Goal: Task Accomplishment & Management: Manage account settings

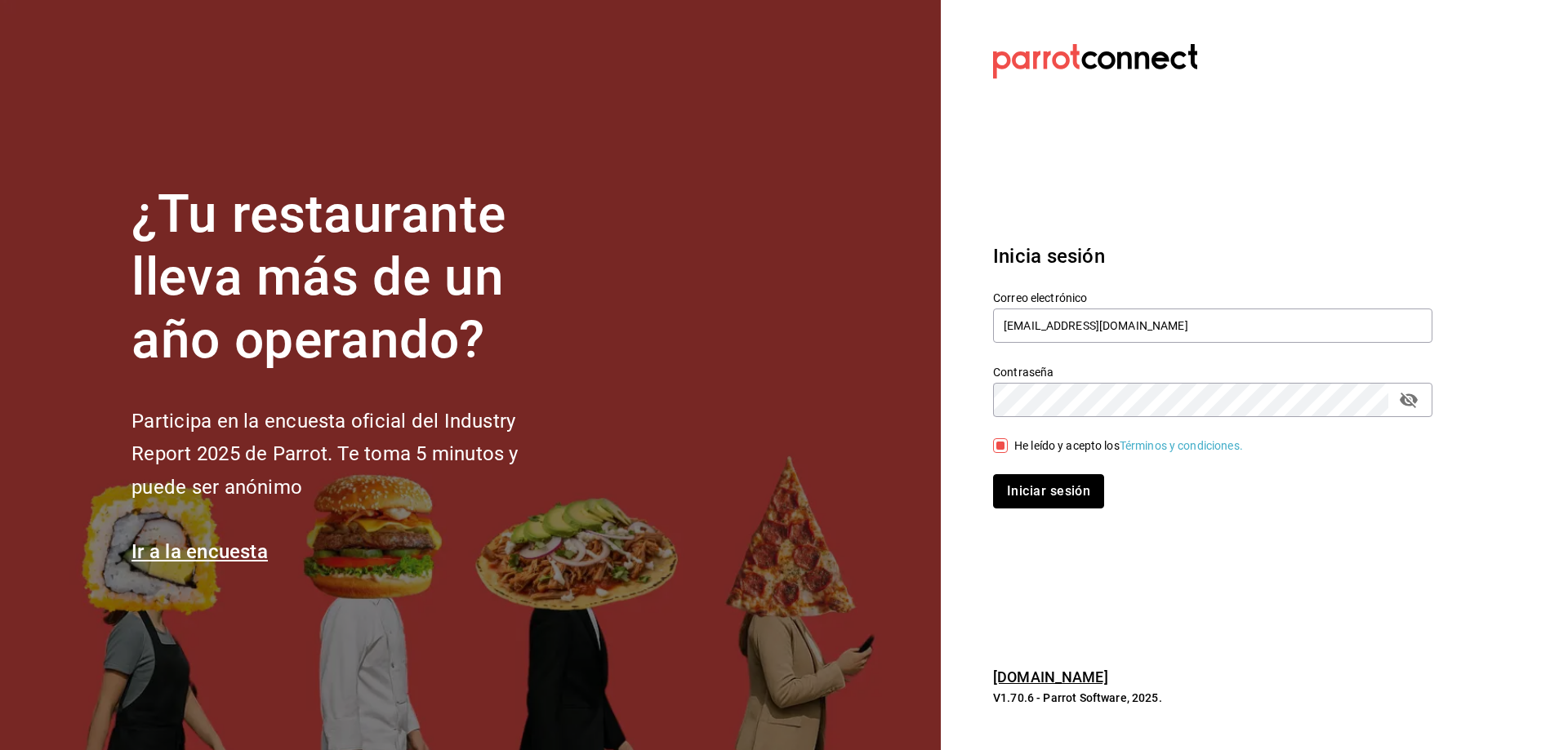
click at [1069, 496] on button "Iniciar sesión" at bounding box center [1048, 490] width 111 height 34
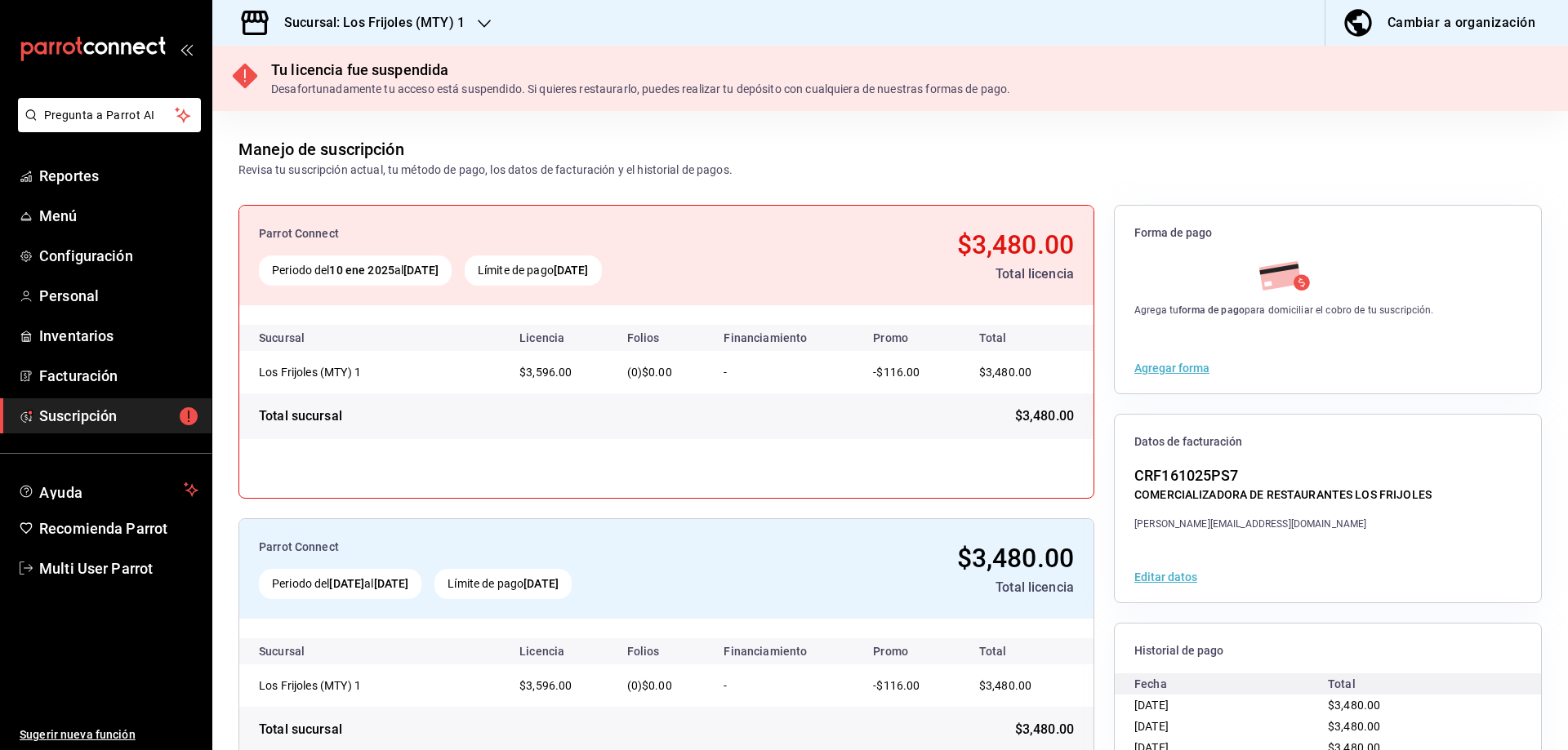
click at [489, 26] on div "Sucursal: Los Frijoles (MTY) 1" at bounding box center [361, 23] width 272 height 46
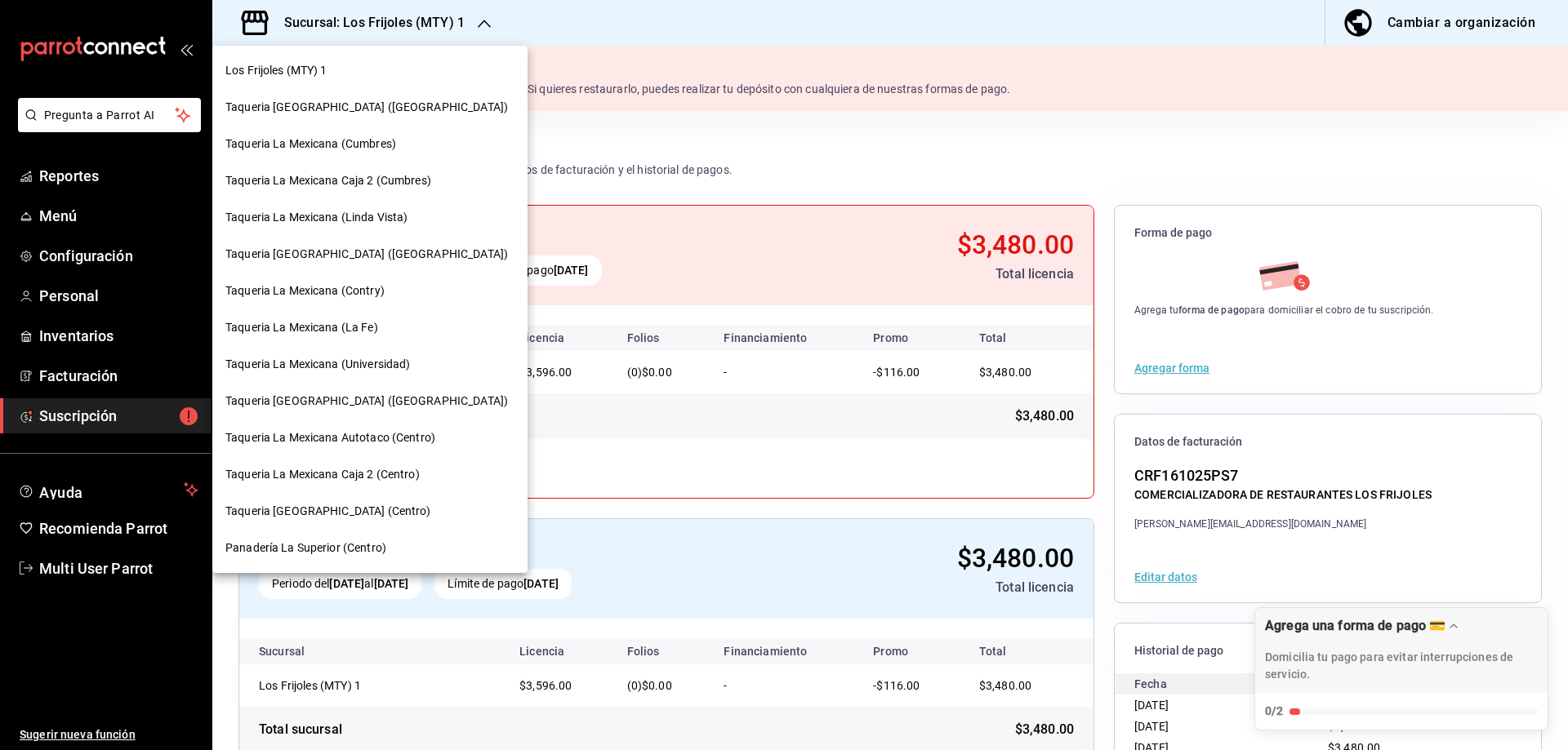
click at [377, 105] on div "Taqueria [GEOGRAPHIC_DATA] ([GEOGRAPHIC_DATA])" at bounding box center [369, 107] width 289 height 17
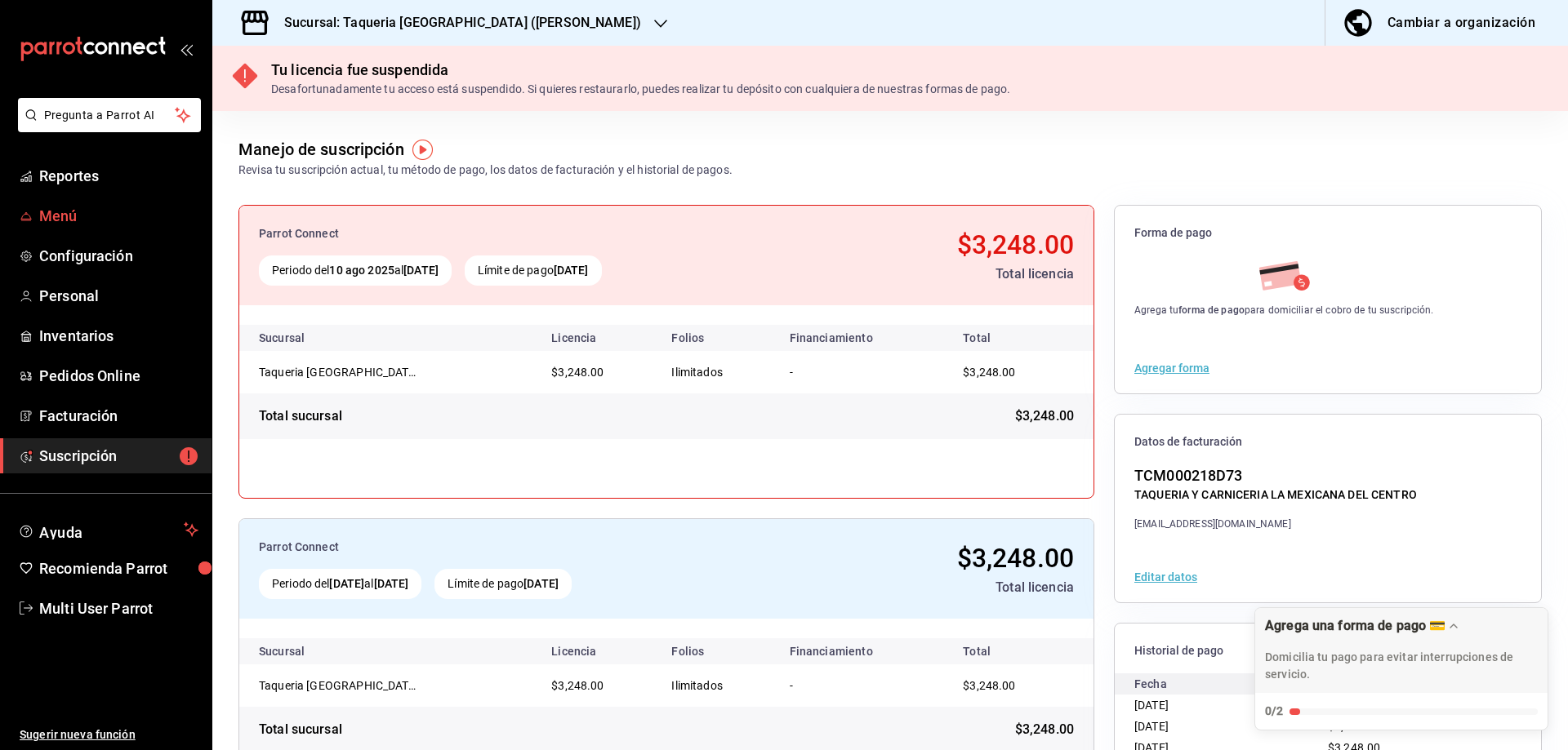
click at [70, 217] on span "Menú" at bounding box center [118, 216] width 159 height 22
click at [654, 17] on icon "button" at bounding box center [660, 24] width 13 height 13
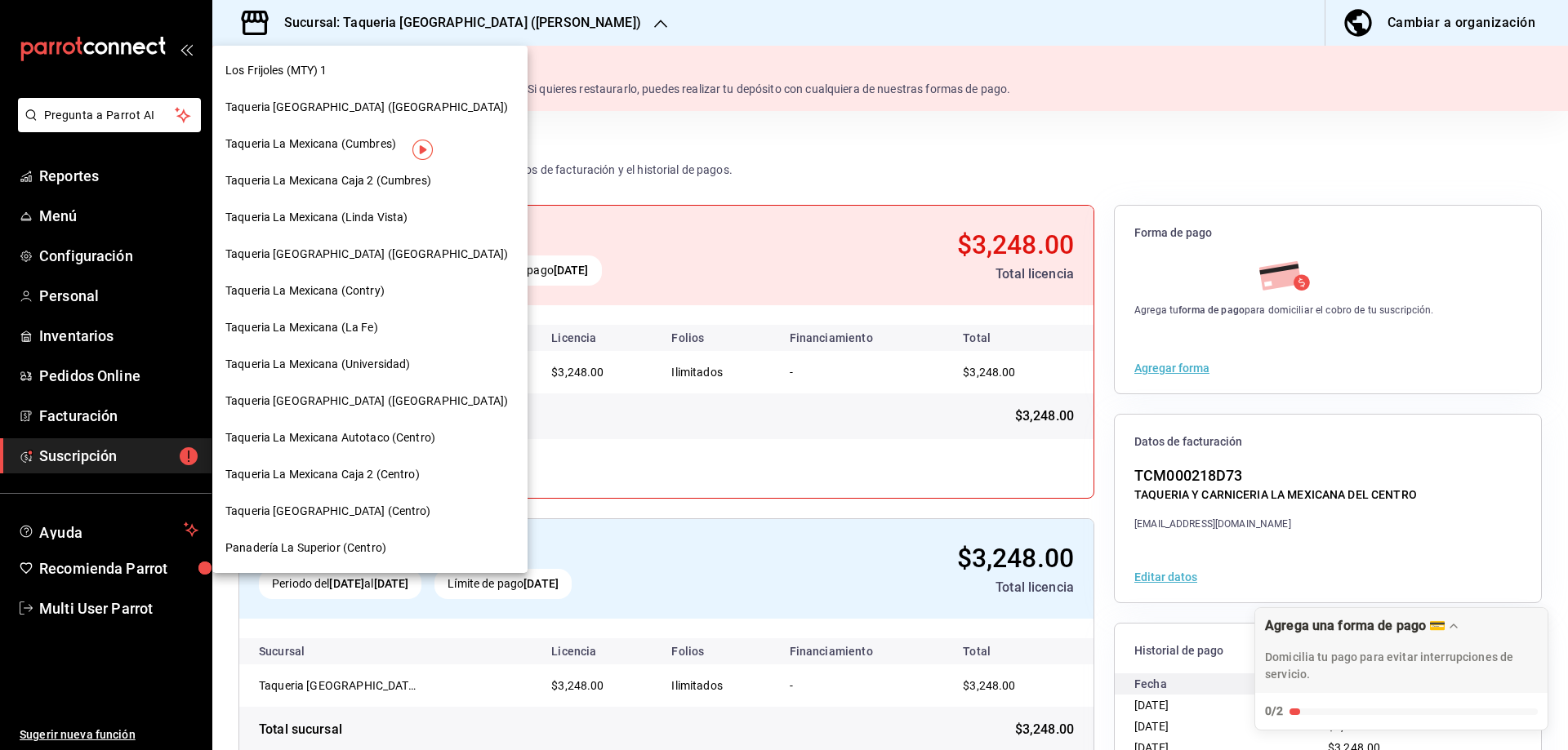
click at [351, 146] on span "Taqueria La Mexicana (Cumbres)" at bounding box center [310, 144] width 171 height 17
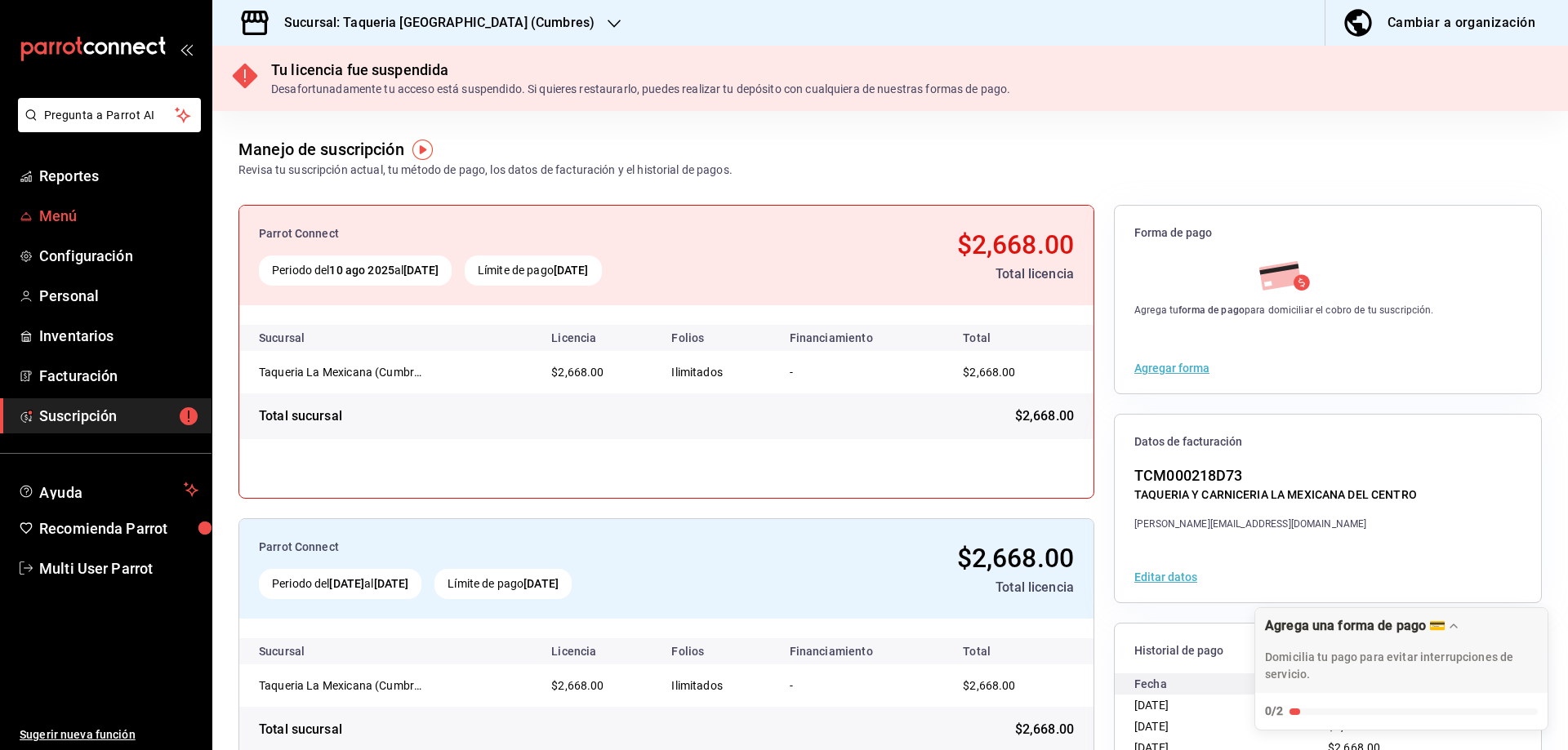
click at [58, 219] on span "Menú" at bounding box center [118, 216] width 159 height 22
click at [607, 26] on icon "button" at bounding box center [614, 23] width 13 height 8
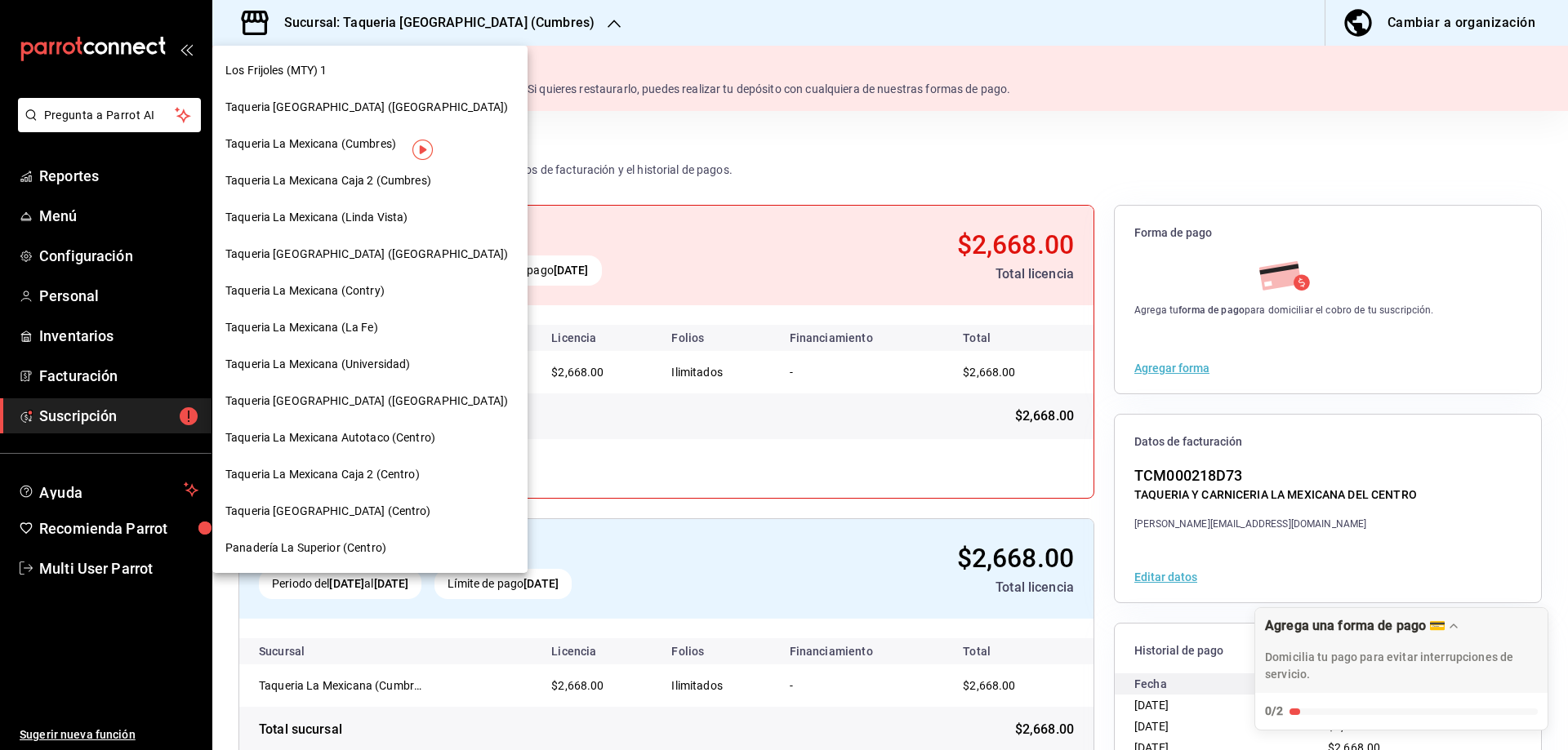
click at [312, 212] on span "Taqueria La Mexicana (Linda Vista)" at bounding box center [316, 218] width 182 height 17
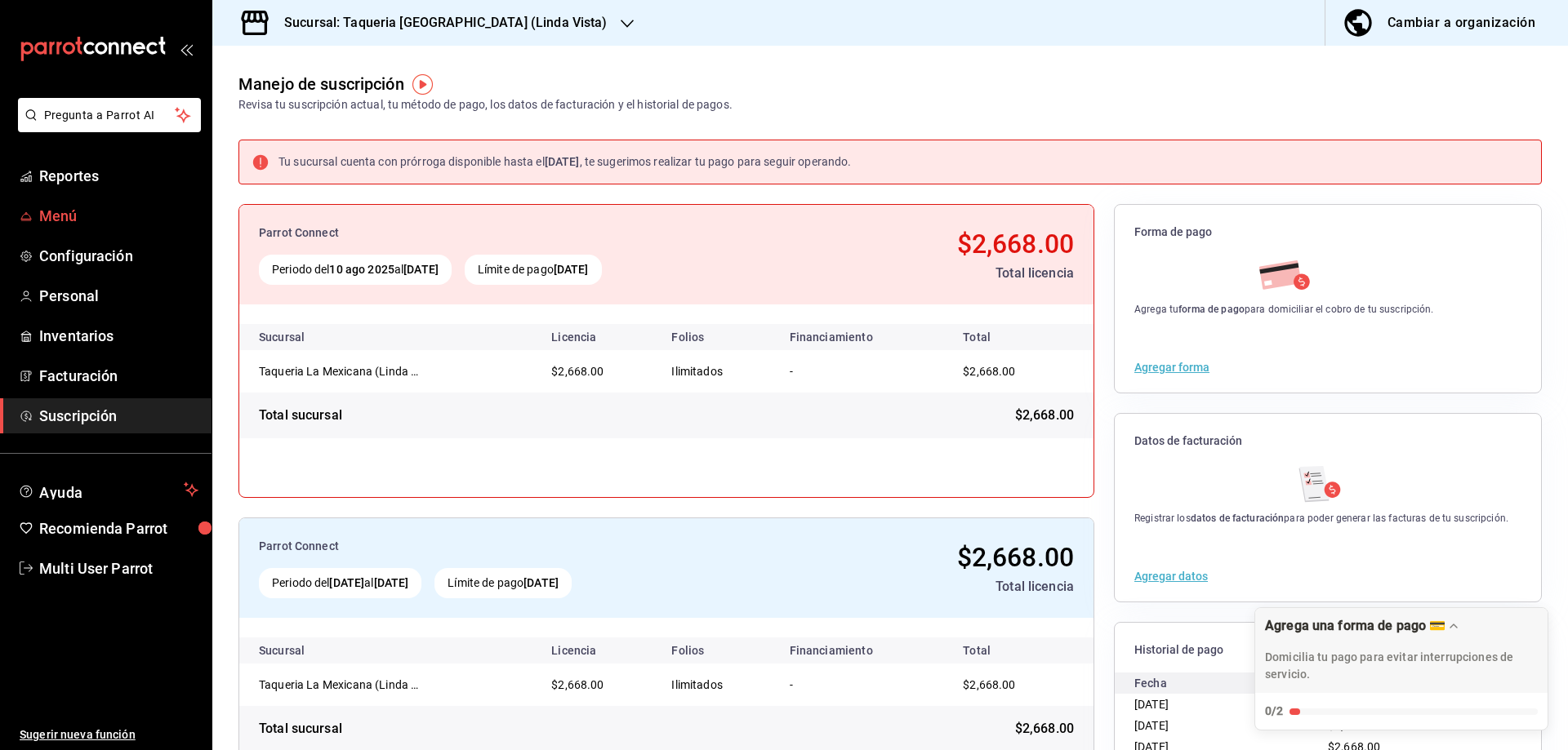
click at [86, 217] on span "Menú" at bounding box center [118, 216] width 159 height 22
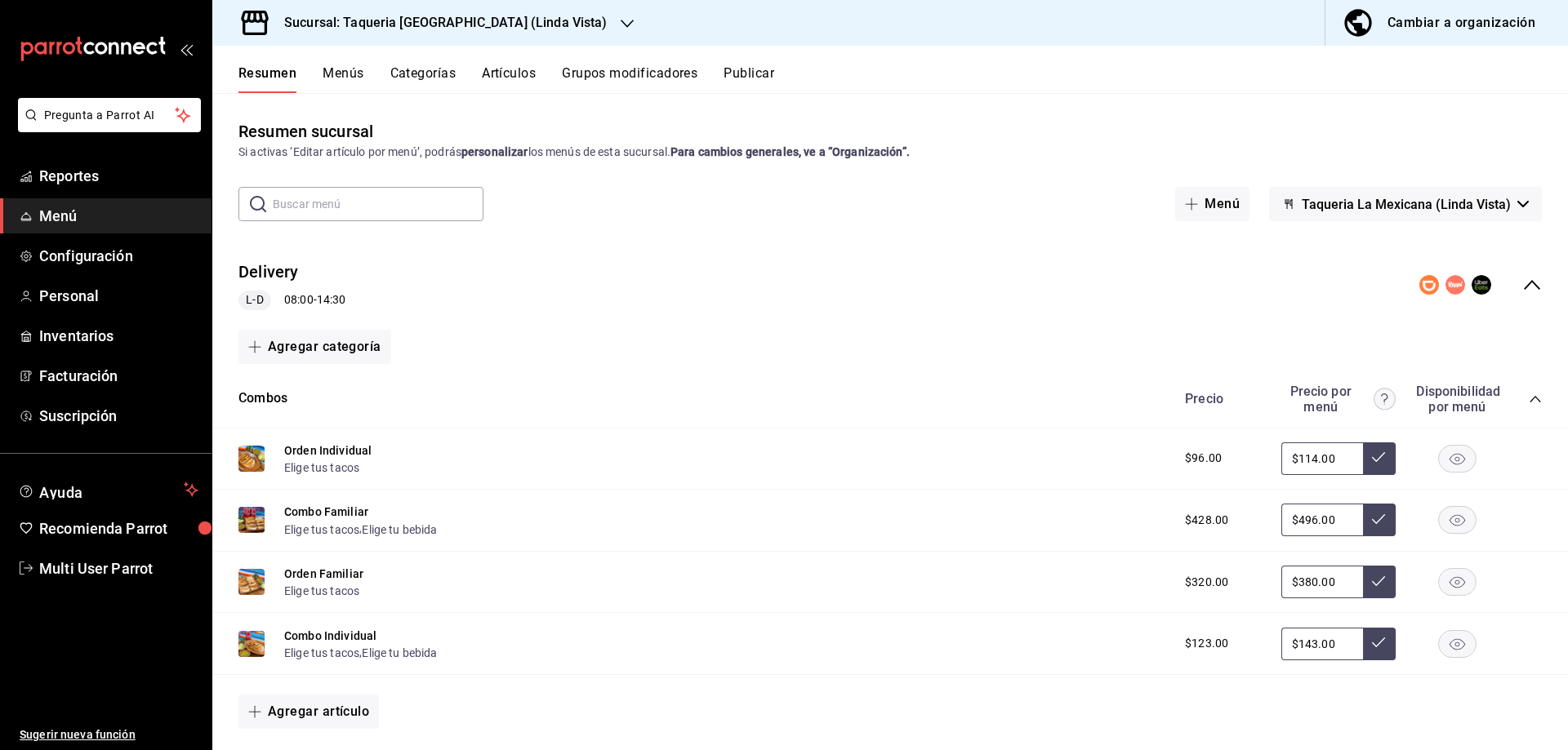
click at [621, 27] on icon "button" at bounding box center [627, 24] width 13 height 13
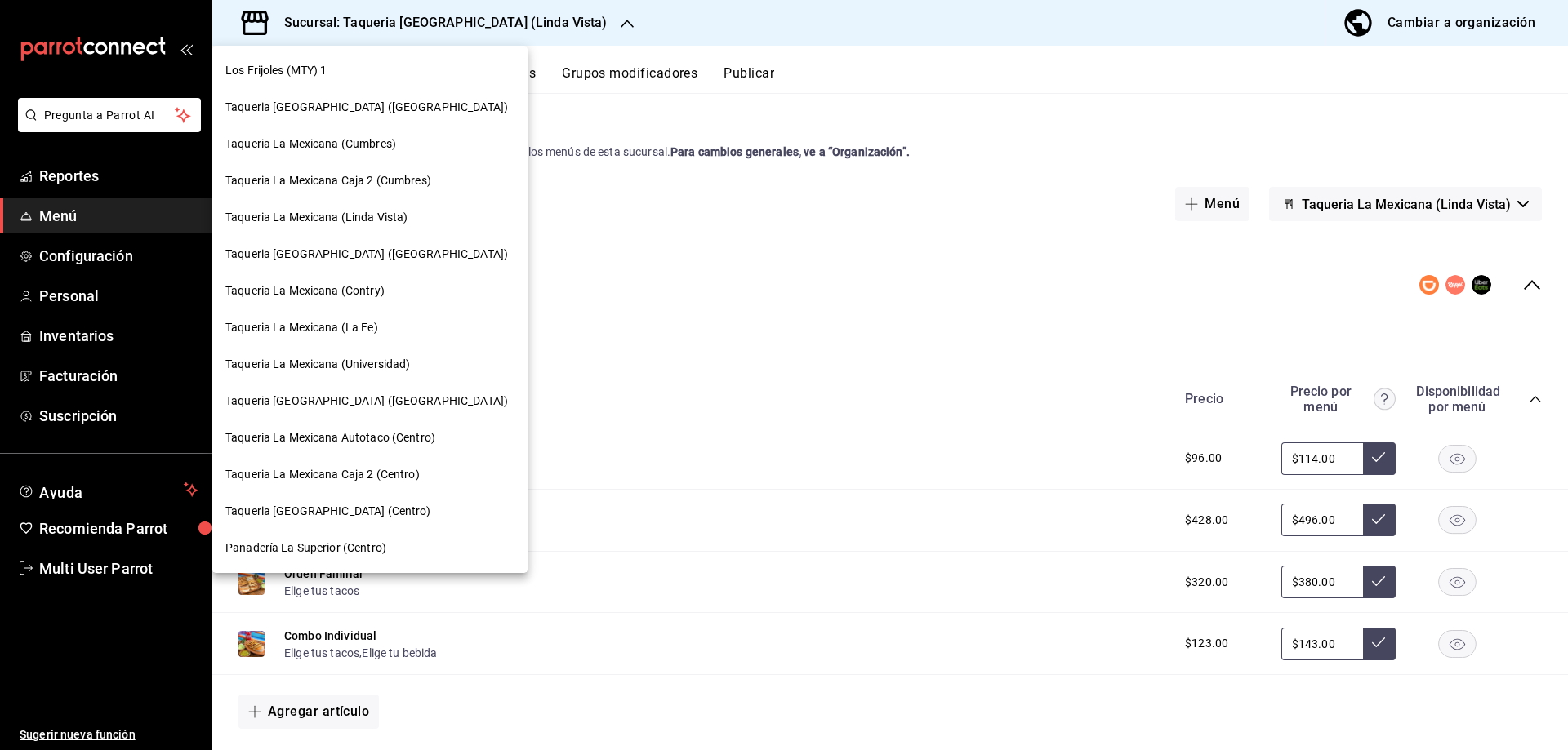
click at [350, 287] on span "Taqueria La Mexicana (Contry)" at bounding box center [304, 291] width 159 height 17
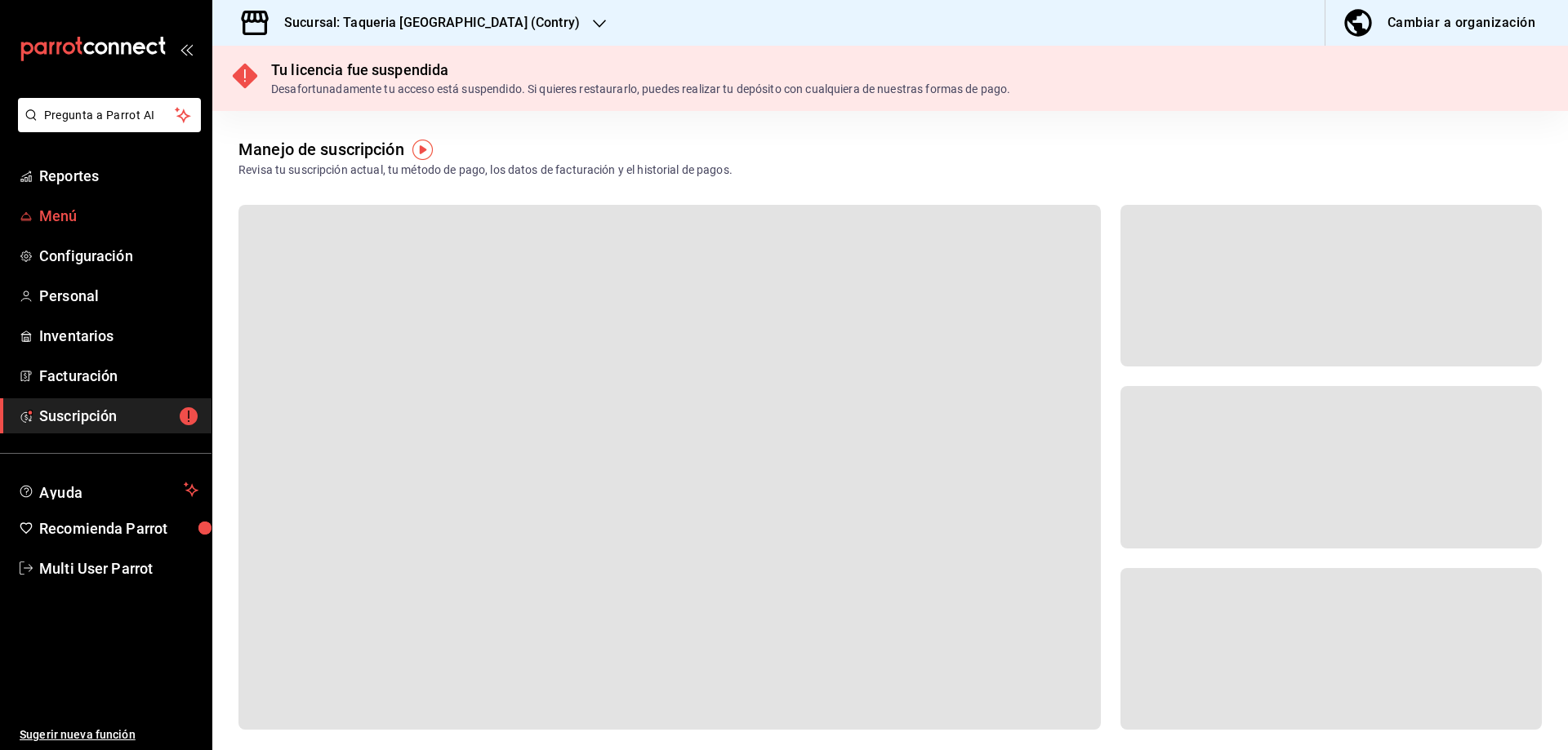
click at [64, 222] on span "Menú" at bounding box center [118, 216] width 159 height 22
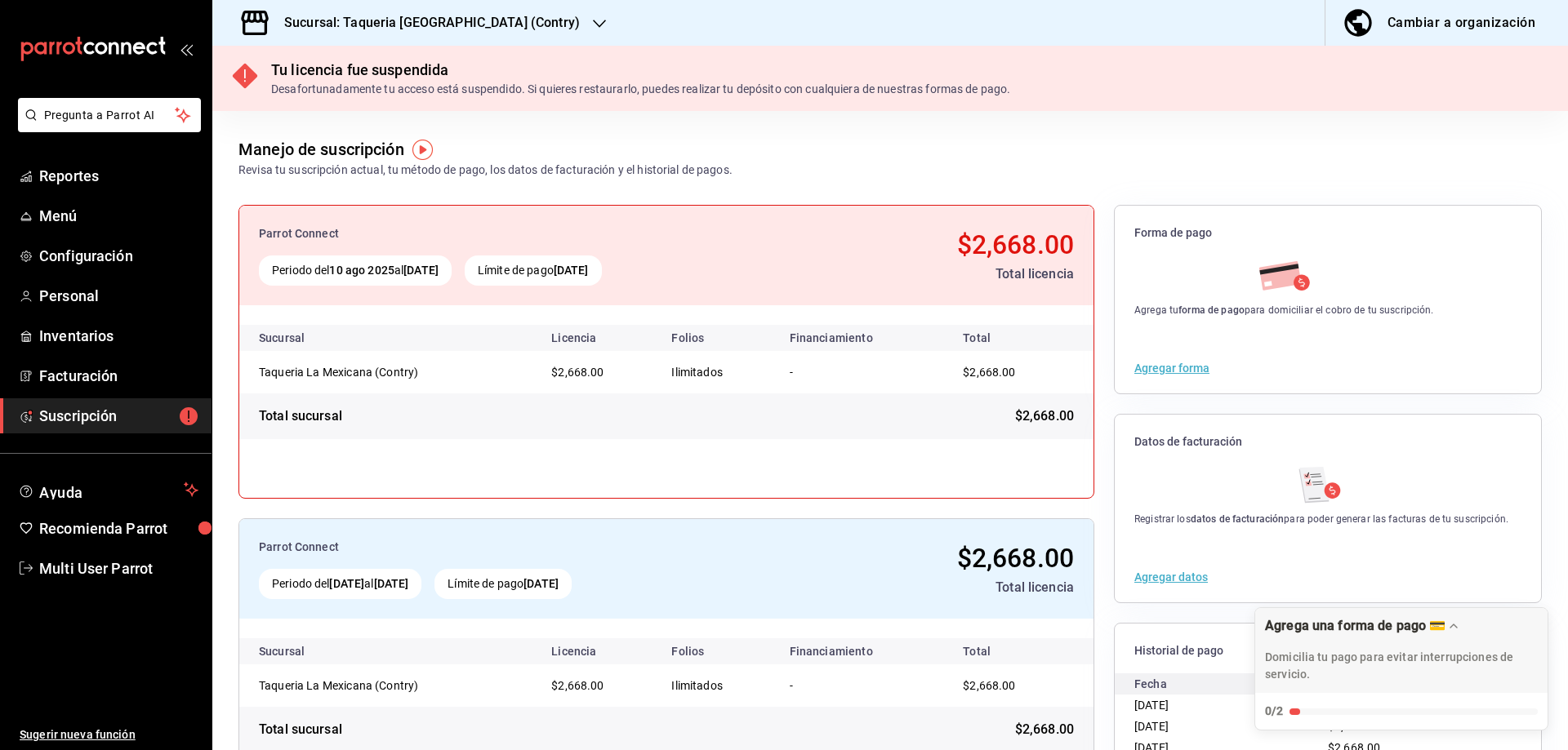
click at [592, 26] on icon "button" at bounding box center [599, 24] width 13 height 13
